Goal: Information Seeking & Learning: Learn about a topic

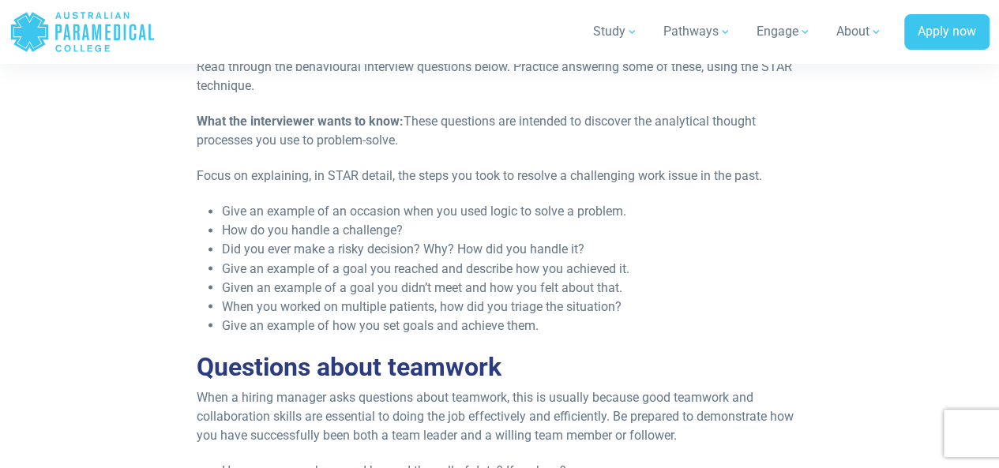
scroll to position [1265, 0]
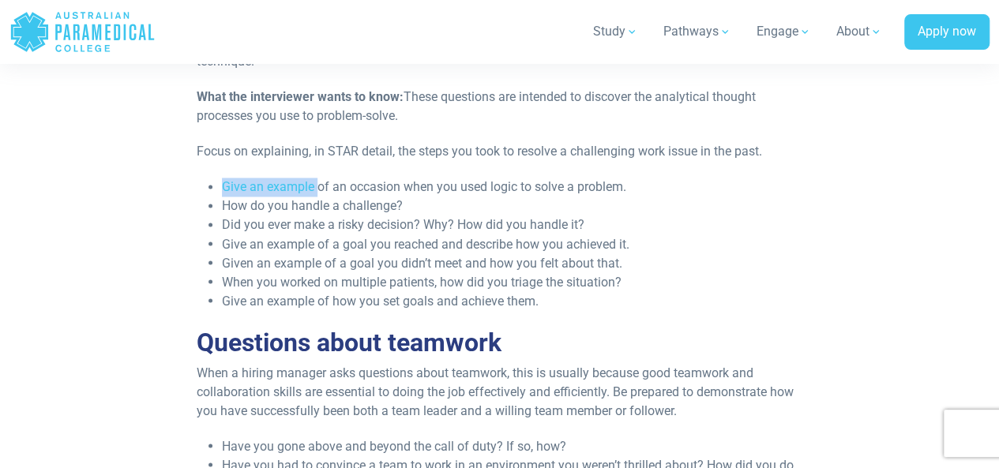
drag, startPoint x: 224, startPoint y: 182, endPoint x: 316, endPoint y: 184, distance: 91.6
click at [316, 184] on li "Give an example of an occasion when you used logic to solve a problem." at bounding box center [512, 187] width 581 height 19
drag, startPoint x: 401, startPoint y: 205, endPoint x: 436, endPoint y: 212, distance: 35.5
click at [436, 212] on li "How do you handle a challenge?" at bounding box center [512, 206] width 581 height 19
click at [591, 220] on li "Did you ever make a risky decision? Why? How did you handle it?" at bounding box center [512, 225] width 581 height 19
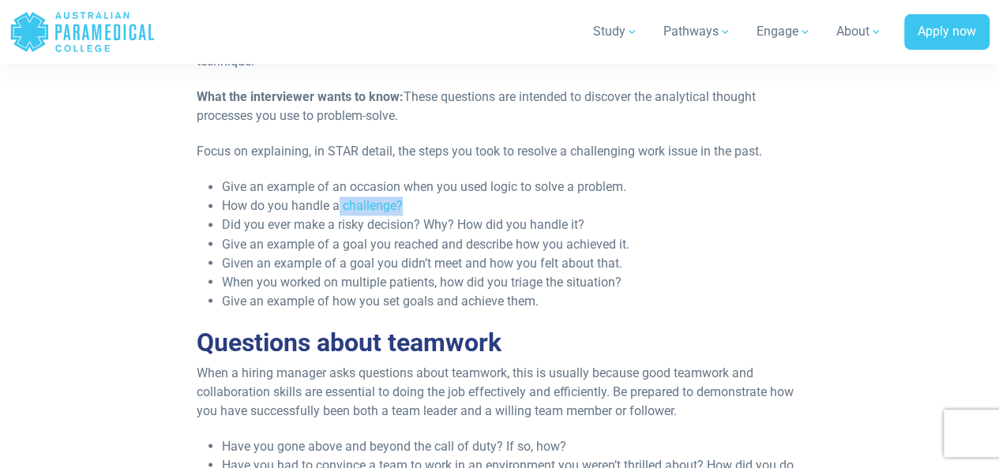
drag, startPoint x: 404, startPoint y: 209, endPoint x: 337, endPoint y: 198, distance: 67.1
click at [337, 198] on li "How do you handle a challenge?" at bounding box center [512, 206] width 581 height 19
click at [378, 211] on li "How do you handle a challenge?" at bounding box center [512, 206] width 581 height 19
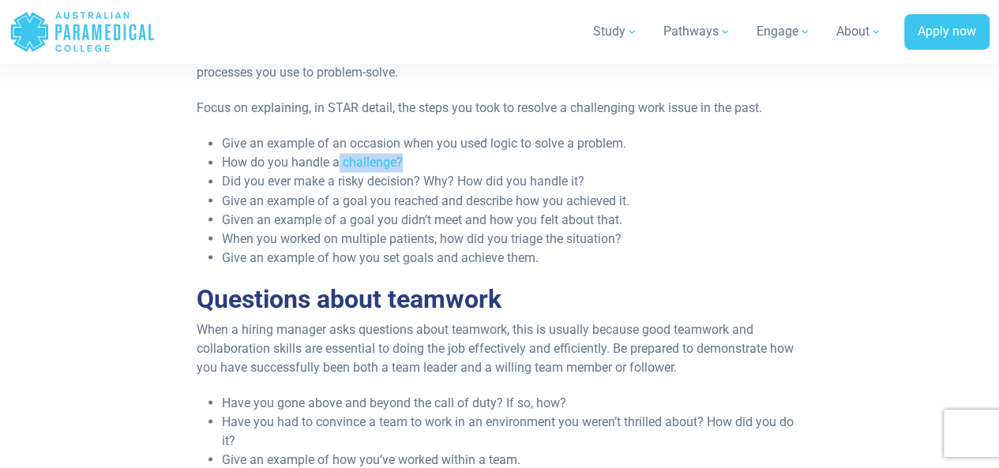
scroll to position [1344, 0]
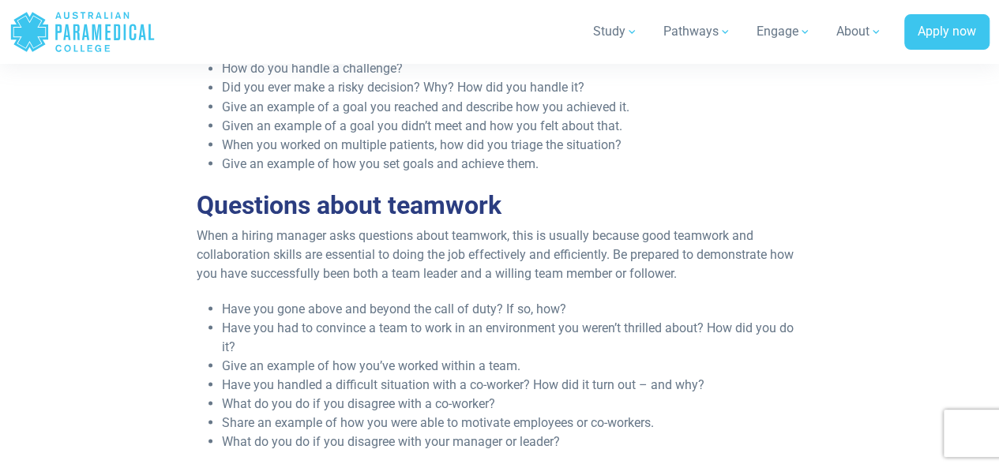
scroll to position [1422, 0]
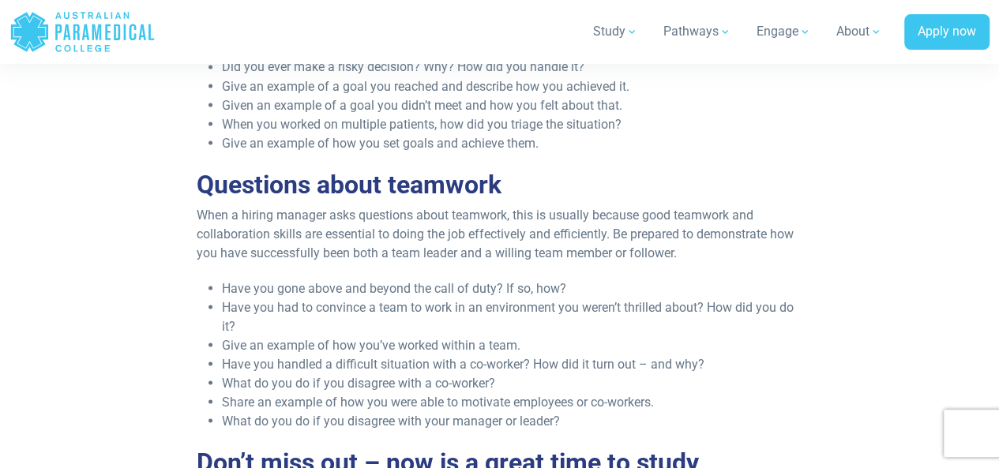
drag, startPoint x: 198, startPoint y: 176, endPoint x: 176, endPoint y: 156, distance: 30.2
